Goal: Task Accomplishment & Management: Manage account settings

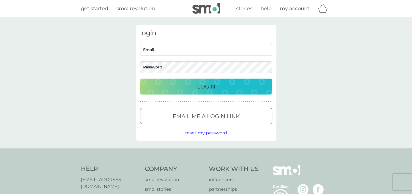
type input "roycleghorn7@hotmail.co.uk"
click at [210, 86] on p "Login" at bounding box center [206, 86] width 18 height 9
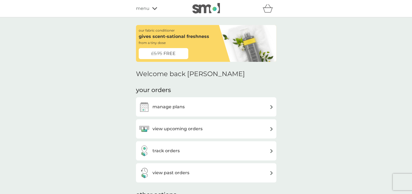
click at [268, 128] on div "view upcoming orders" at bounding box center [206, 128] width 135 height 11
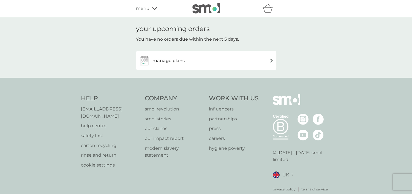
click at [273, 62] on img at bounding box center [271, 61] width 4 height 4
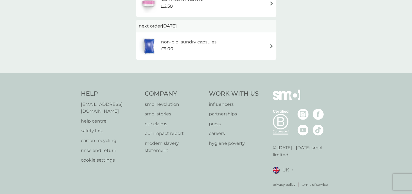
scroll to position [78, 0]
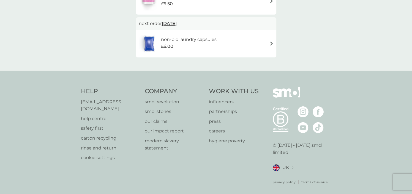
click at [87, 115] on p "help centre" at bounding box center [110, 118] width 59 height 7
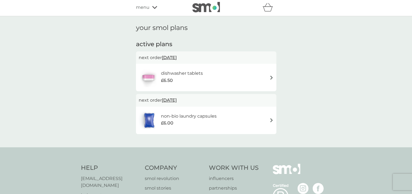
scroll to position [0, 0]
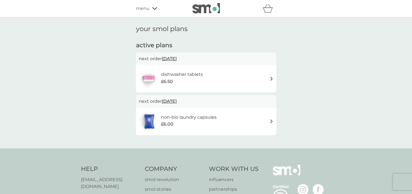
click at [144, 9] on span "menu" at bounding box center [142, 8] width 13 height 7
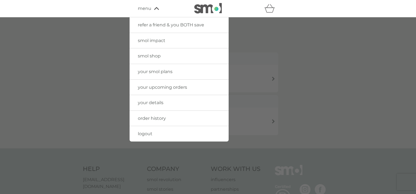
click at [160, 71] on span "your smol plans" at bounding box center [155, 71] width 35 height 5
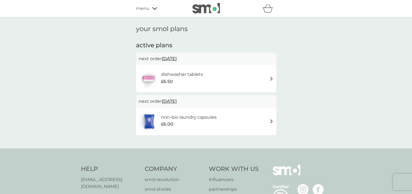
click at [270, 77] on img at bounding box center [271, 79] width 4 height 4
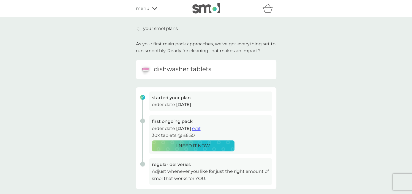
scroll to position [137, 0]
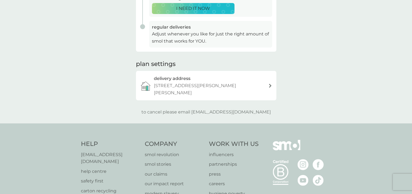
click at [91, 151] on p "[EMAIL_ADDRESS][DOMAIN_NAME]" at bounding box center [110, 158] width 59 height 14
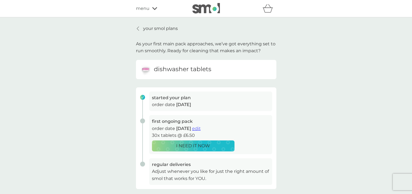
click at [155, 28] on p "your smol plans" at bounding box center [160, 28] width 35 height 7
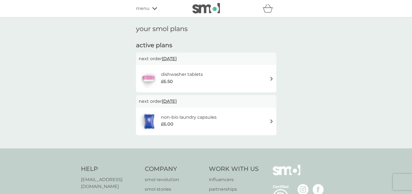
click at [272, 80] on img at bounding box center [271, 79] width 4 height 4
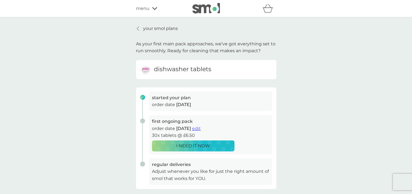
click at [332, 170] on div "your smol plans As your first main pack approaches, we’ve got everything set to…" at bounding box center [206, 139] width 412 height 244
